Goal: Information Seeking & Learning: Learn about a topic

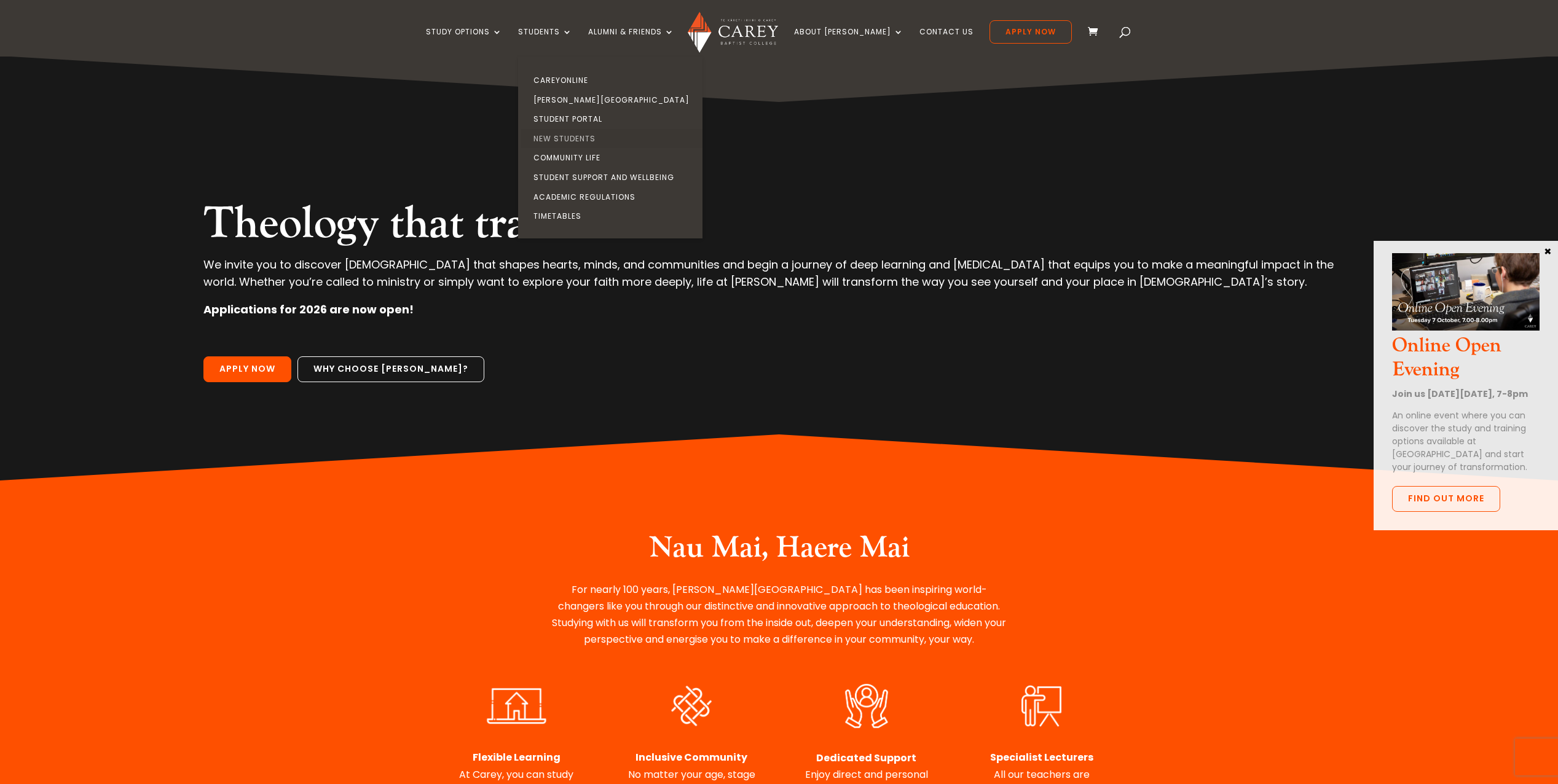
click at [589, 136] on link "New Students" at bounding box center [613, 138] width 184 height 20
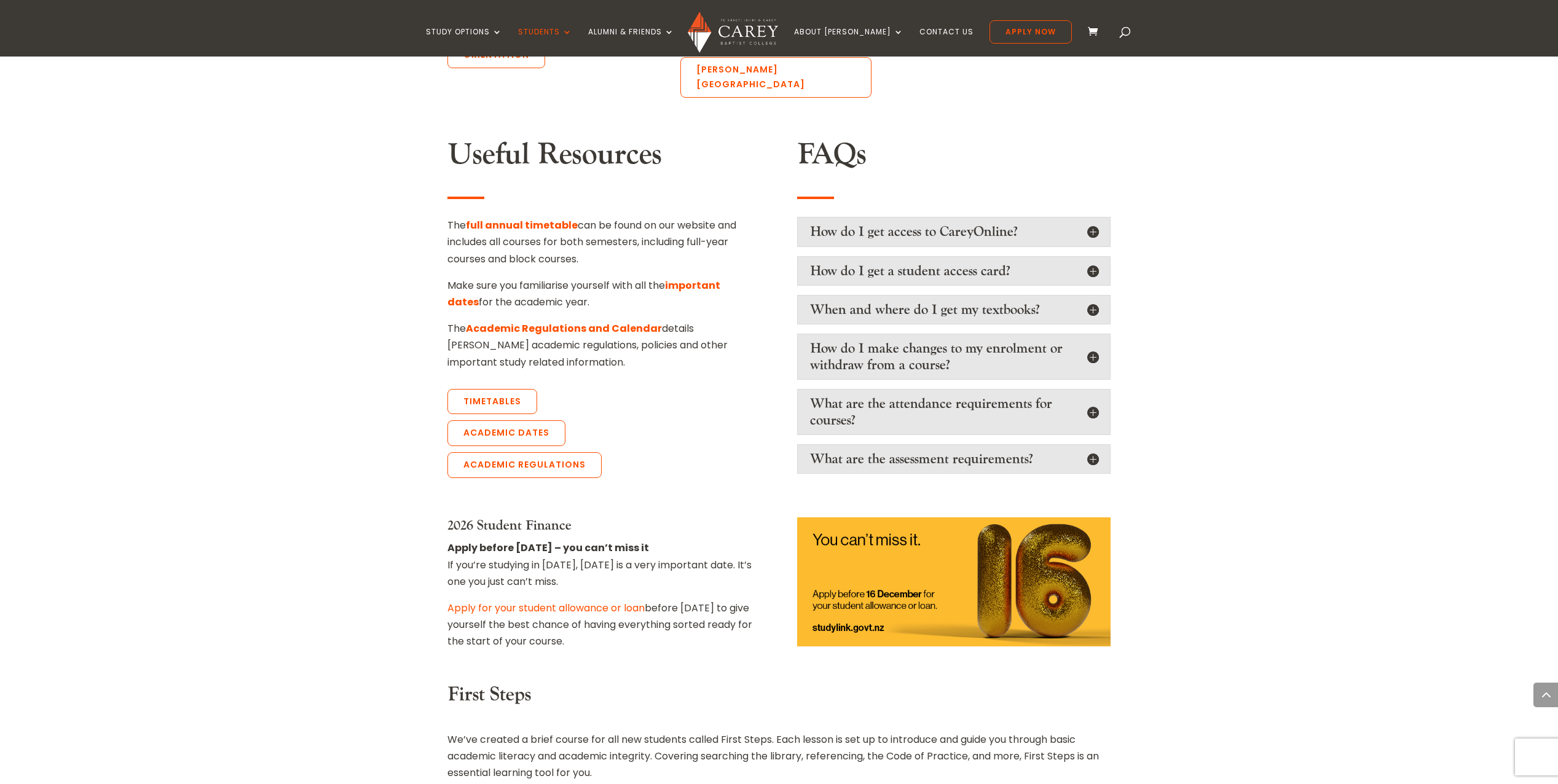
scroll to position [1044, 0]
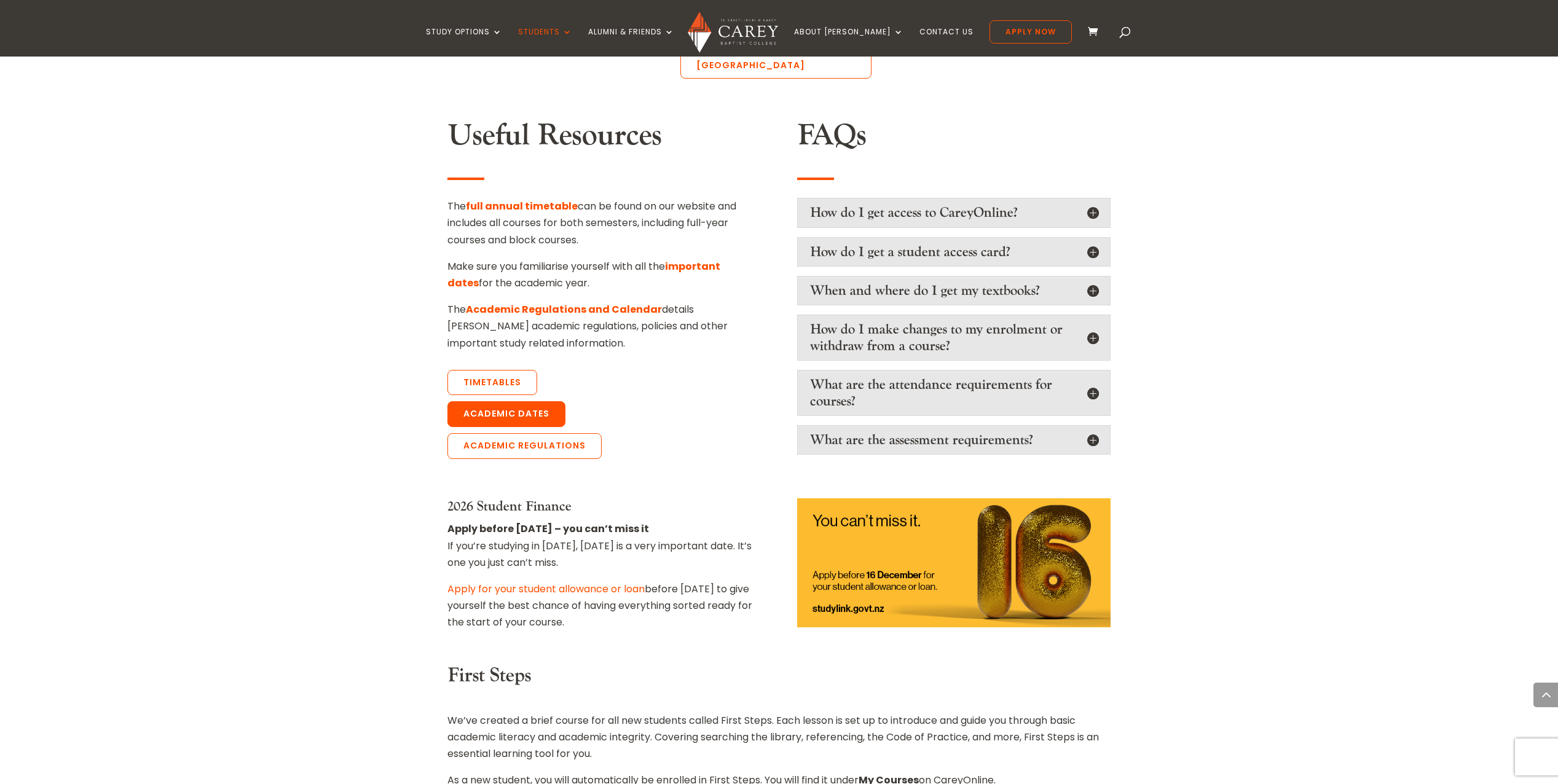
click at [540, 401] on link "Academic Dates" at bounding box center [506, 414] width 118 height 26
click at [508, 401] on link "Academic Dates" at bounding box center [506, 414] width 118 height 26
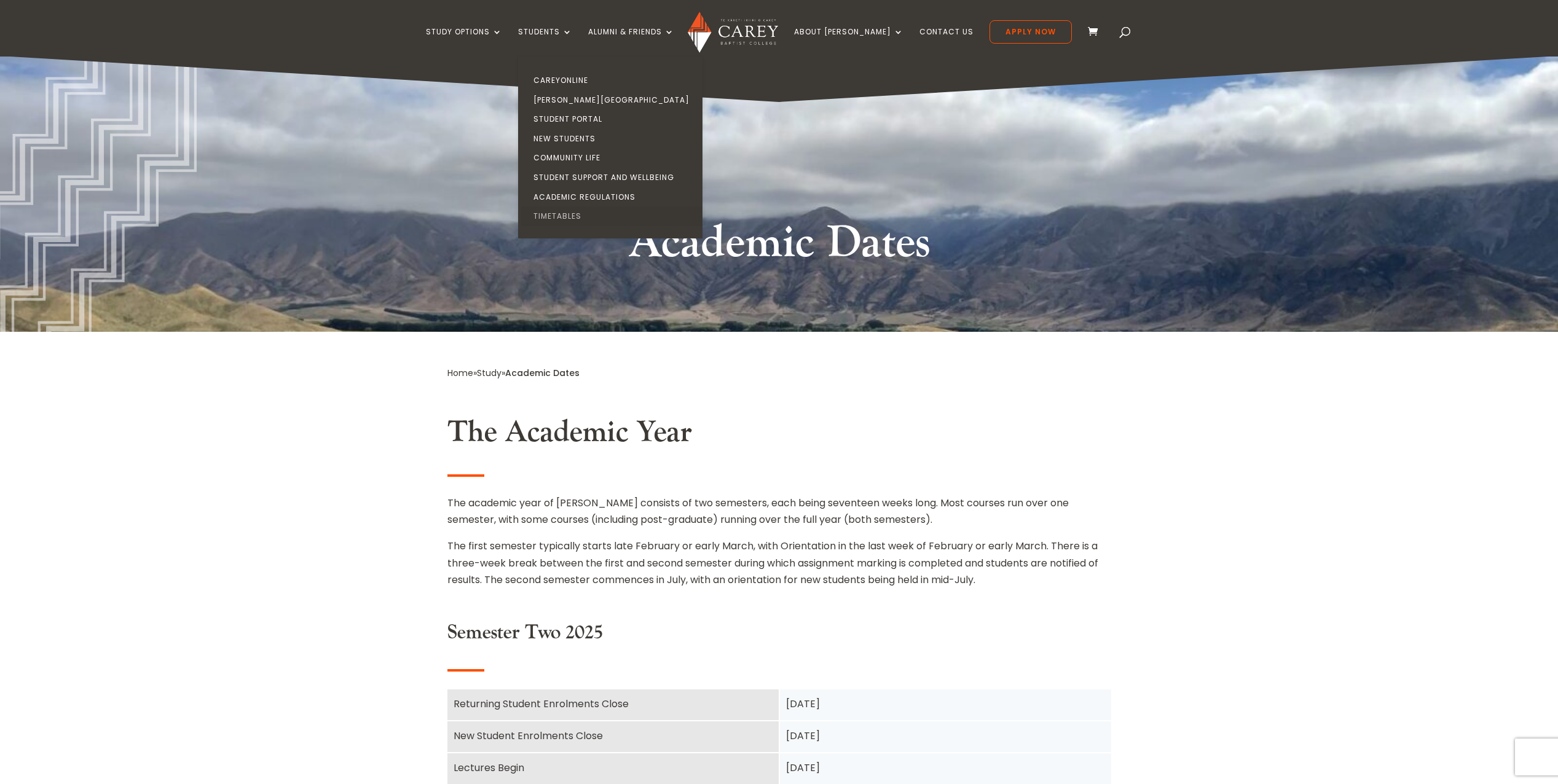
click at [576, 218] on link "Timetables" at bounding box center [613, 216] width 184 height 20
click at [576, 217] on link "Timetables" at bounding box center [613, 216] width 184 height 20
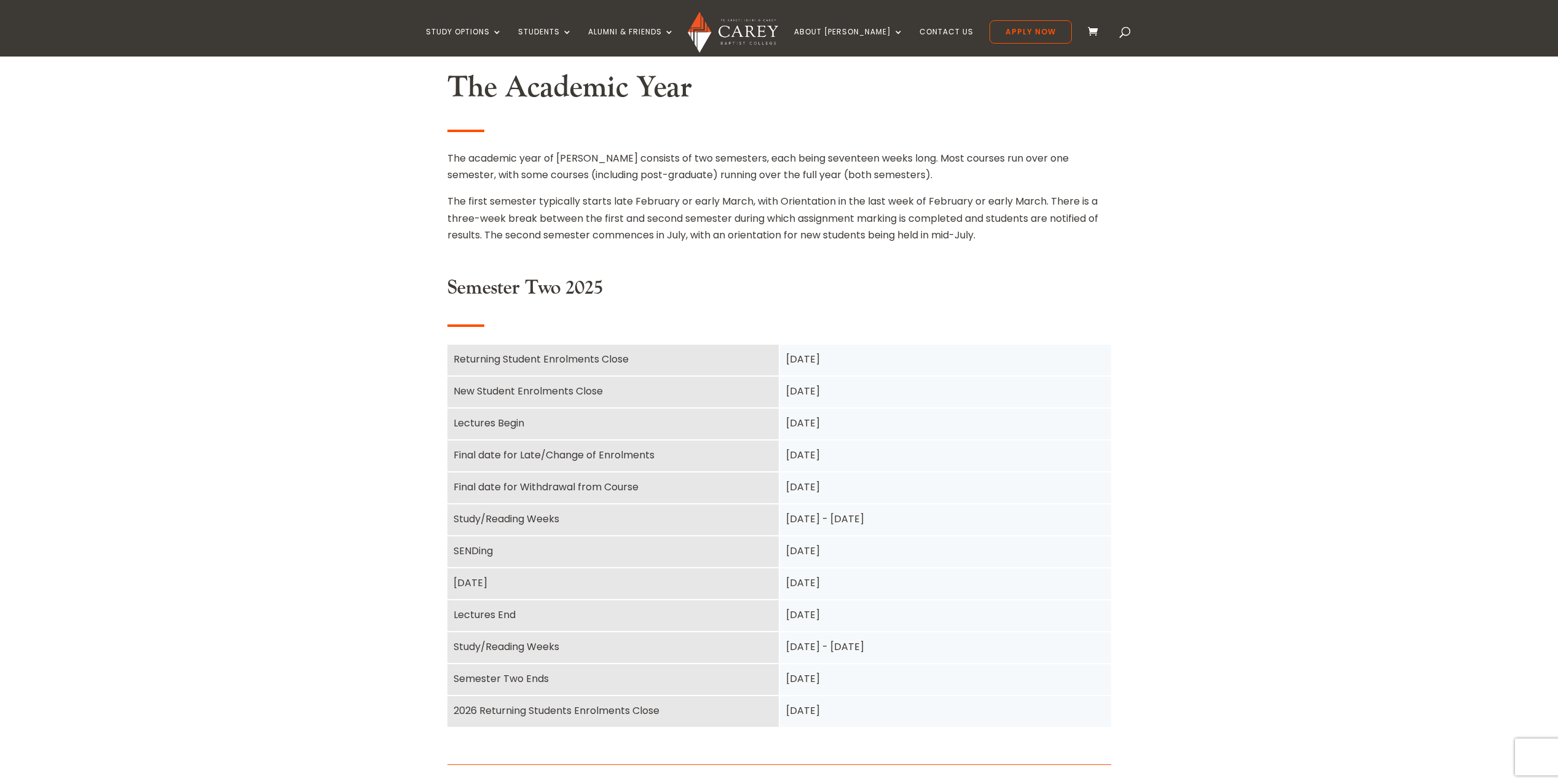
scroll to position [368, 0]
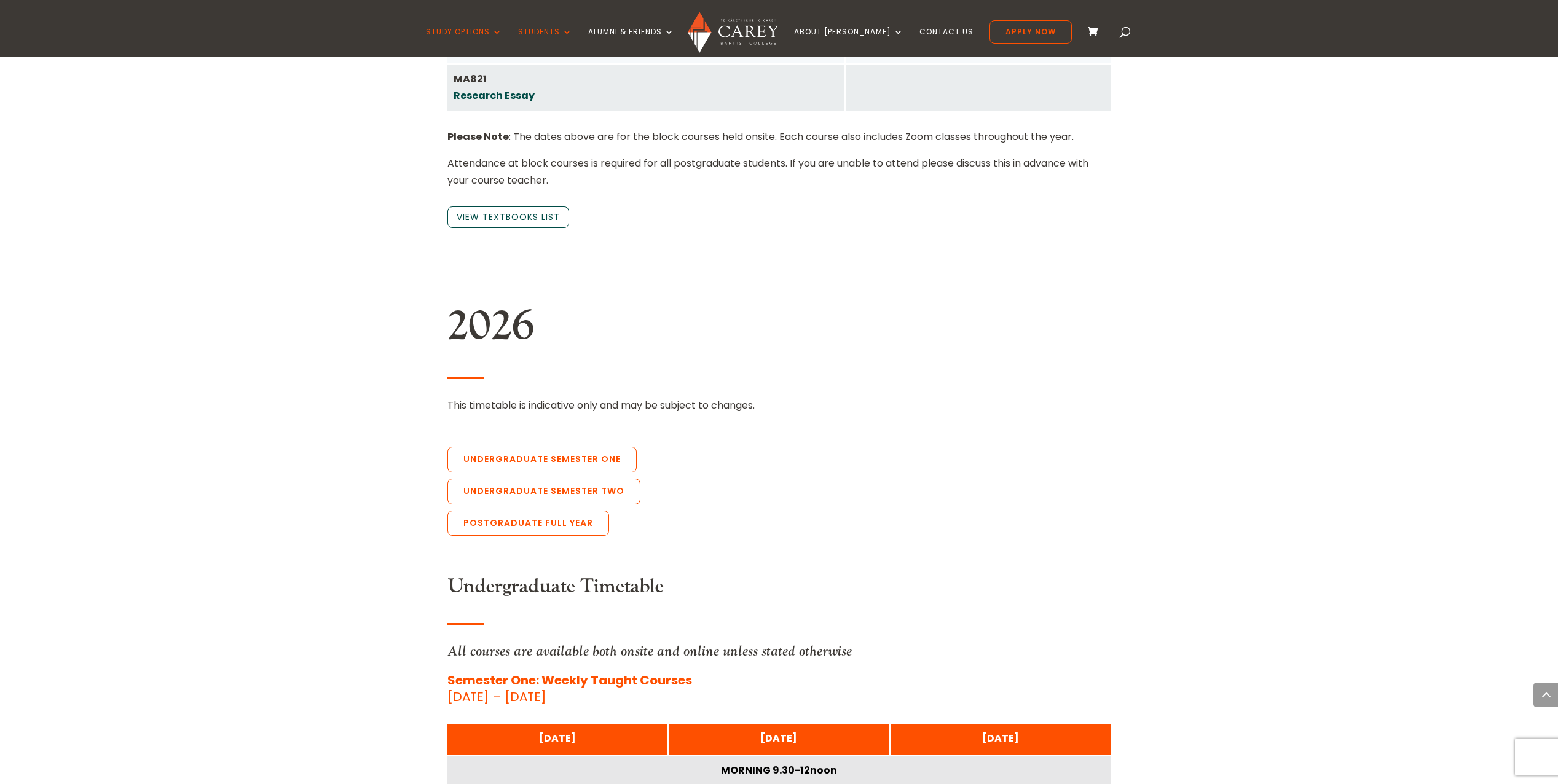
scroll to position [2519, 0]
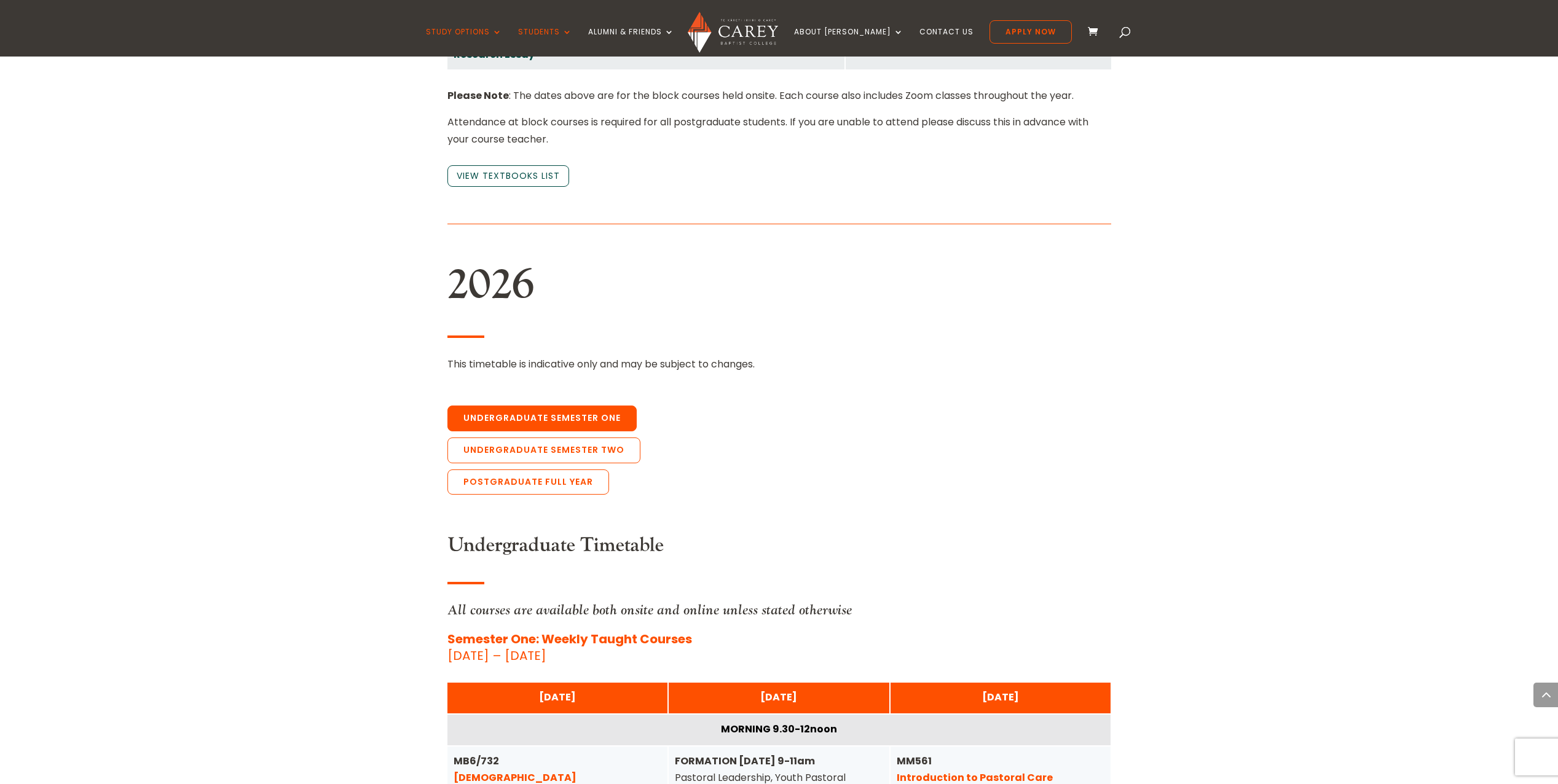
click at [547, 405] on link "Undergraduate Semester One" at bounding box center [542, 418] width 189 height 26
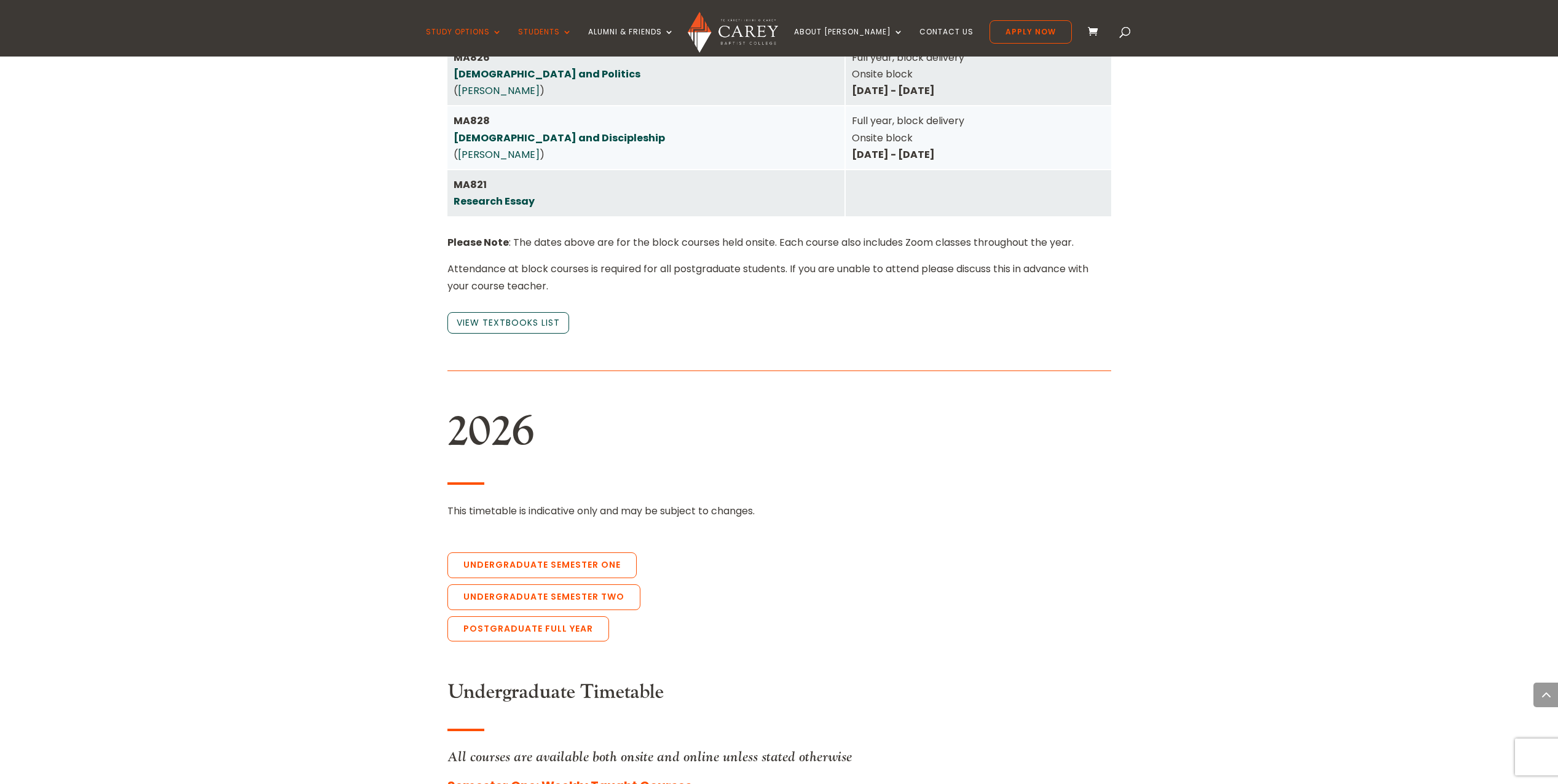
scroll to position [2333, 0]
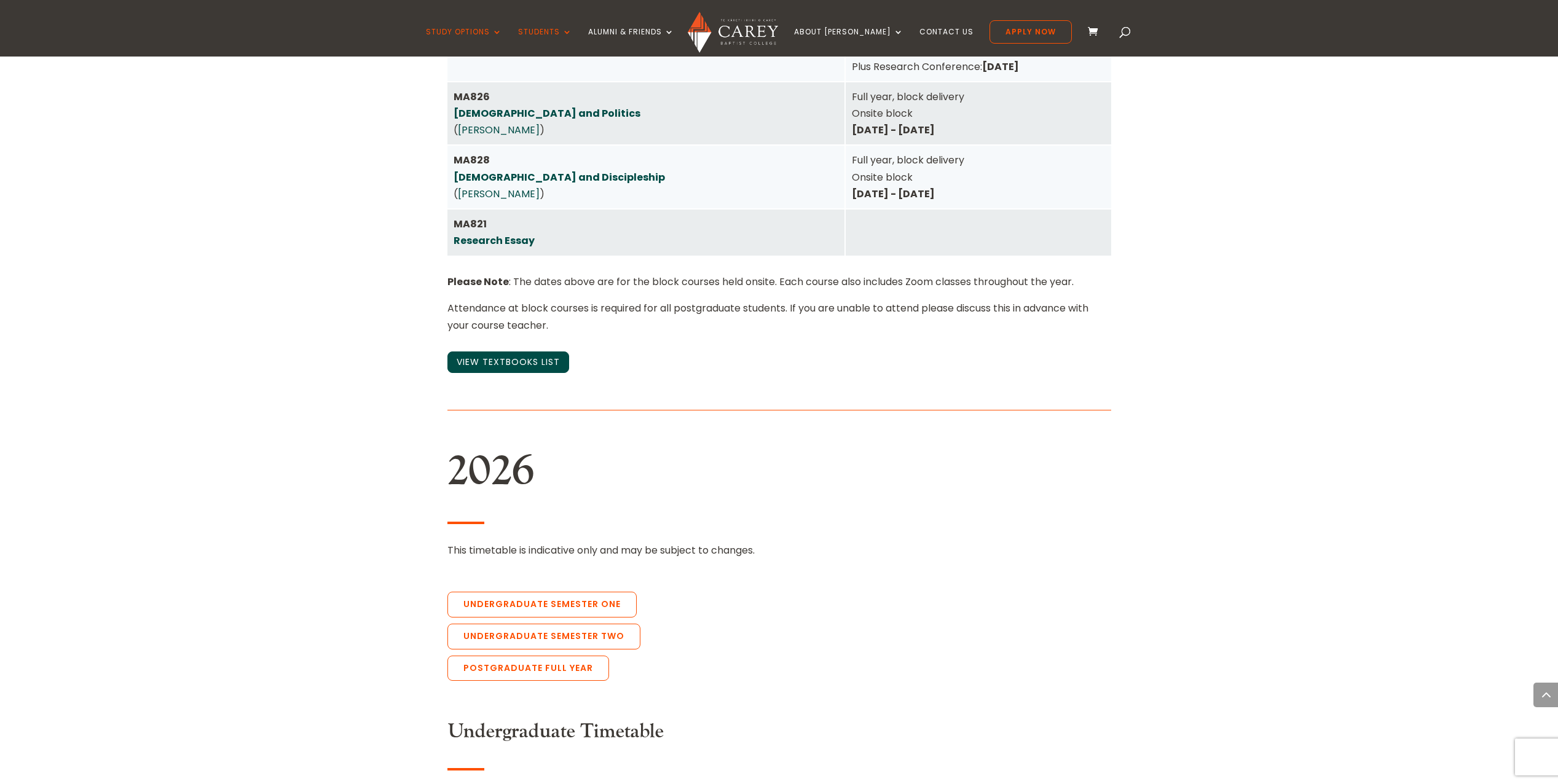
click at [492, 351] on link "View Textbooks List" at bounding box center [508, 362] width 122 height 21
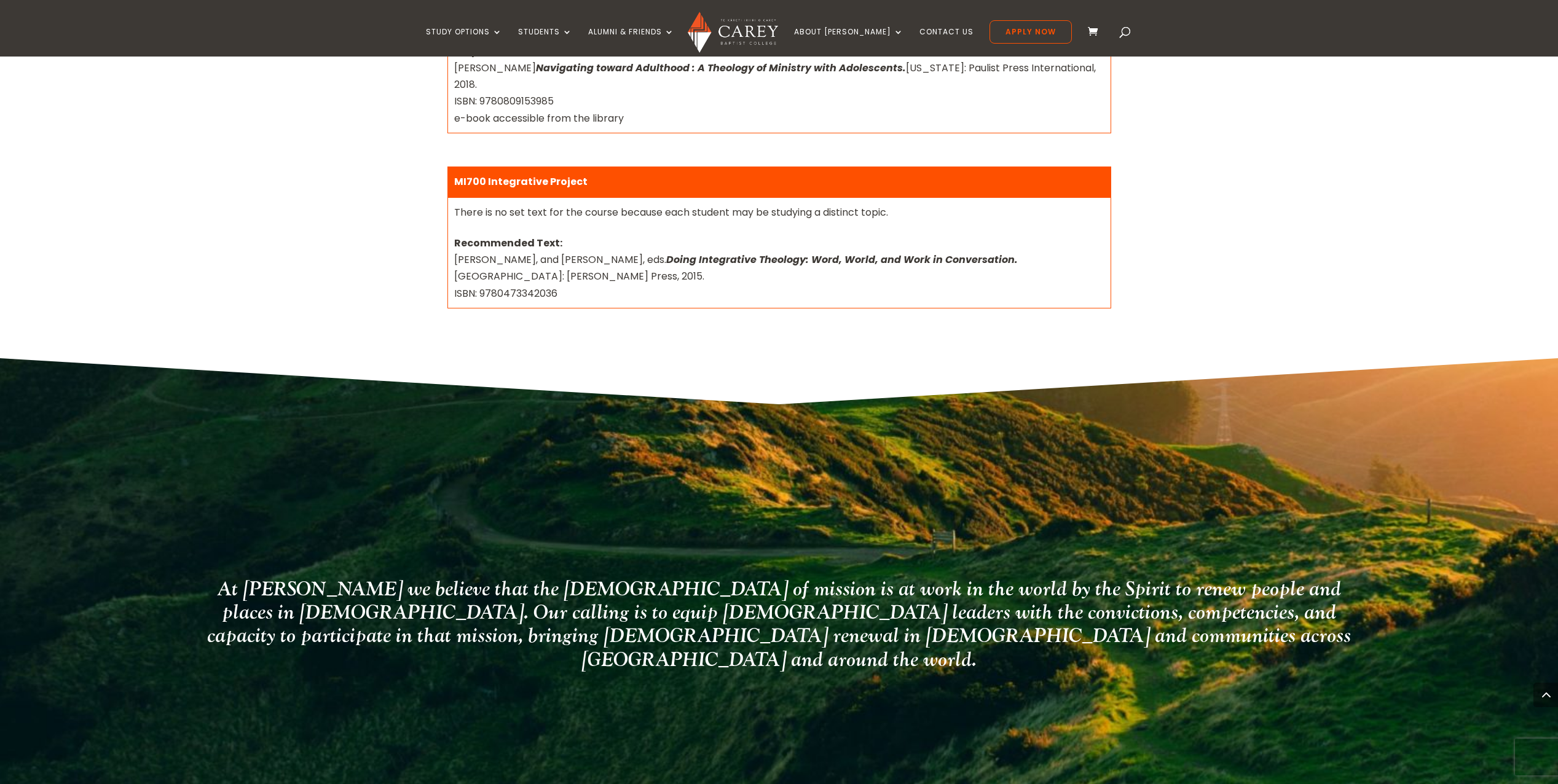
scroll to position [1905, 0]
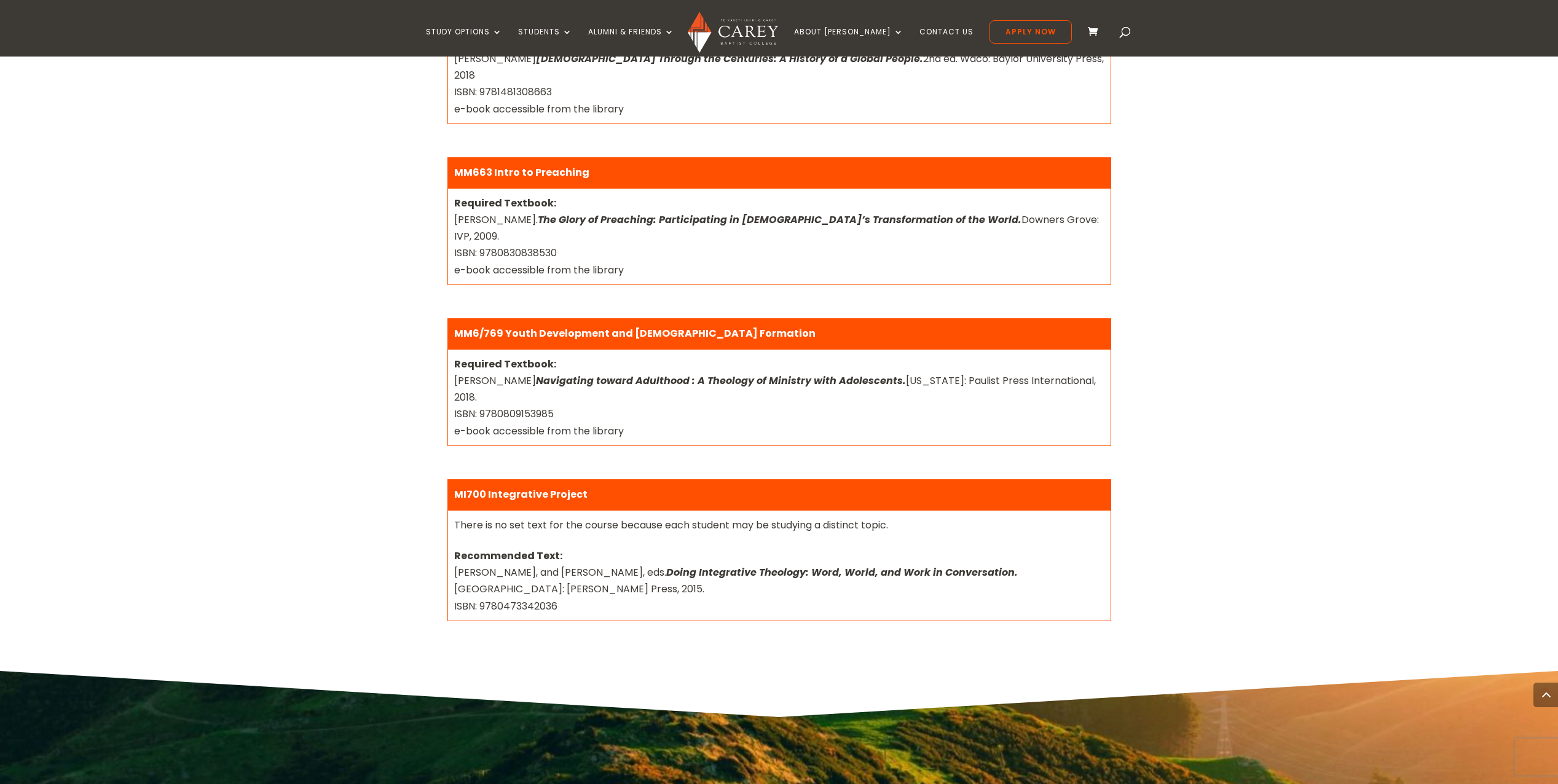
click at [636, 547] on div "Recommended Text: [PERSON_NAME], and [PERSON_NAME], eds. Doing Integrative Theo…" at bounding box center [779, 581] width 650 height 67
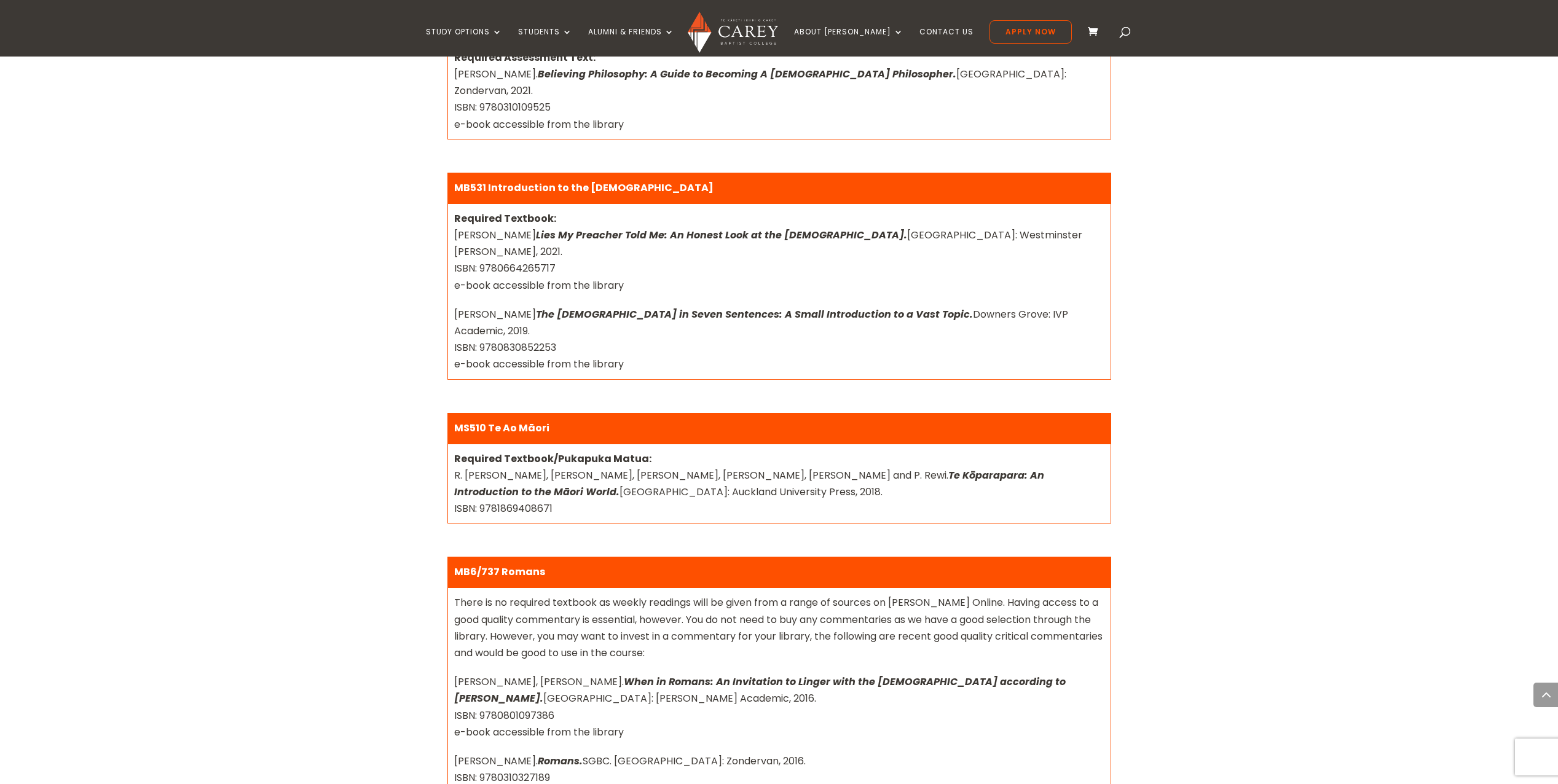
scroll to position [614, 0]
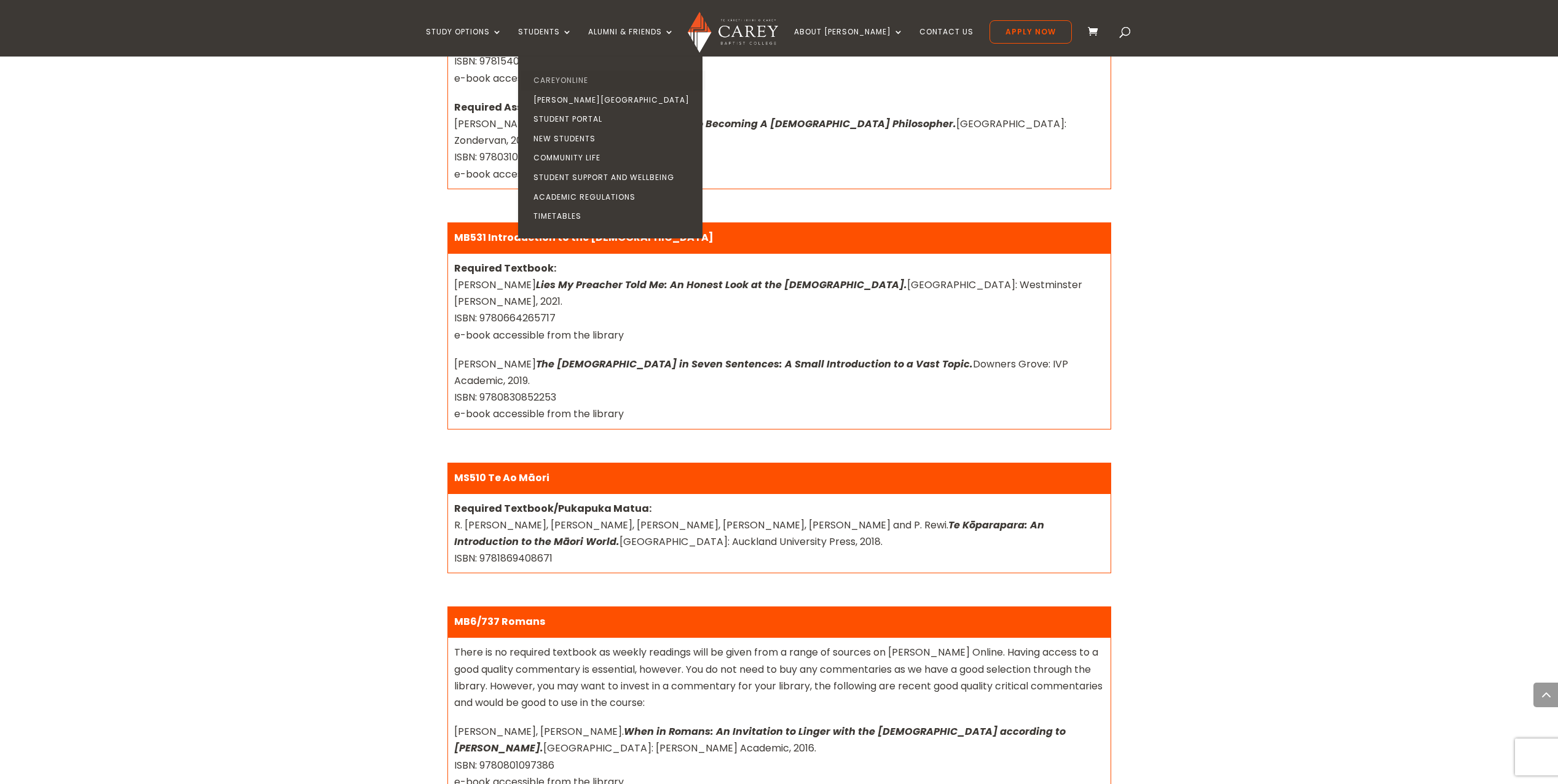
click at [575, 77] on link "CareyOnline" at bounding box center [613, 80] width 184 height 20
